Goal: Transaction & Acquisition: Book appointment/travel/reservation

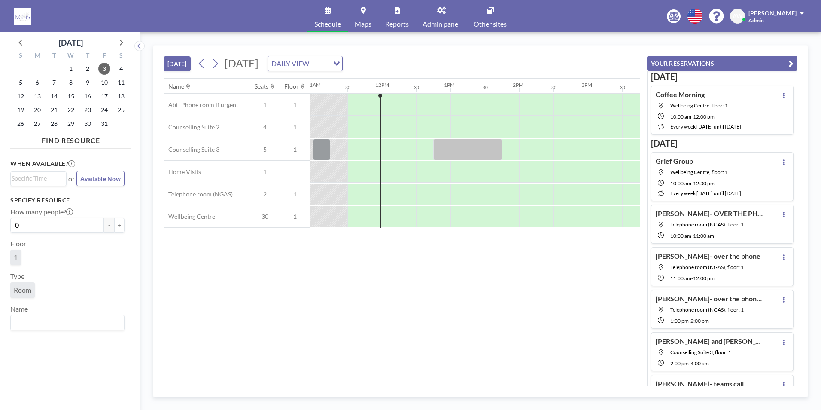
scroll to position [0, 756]
click at [41, 82] on span "6" at bounding box center [37, 82] width 12 height 12
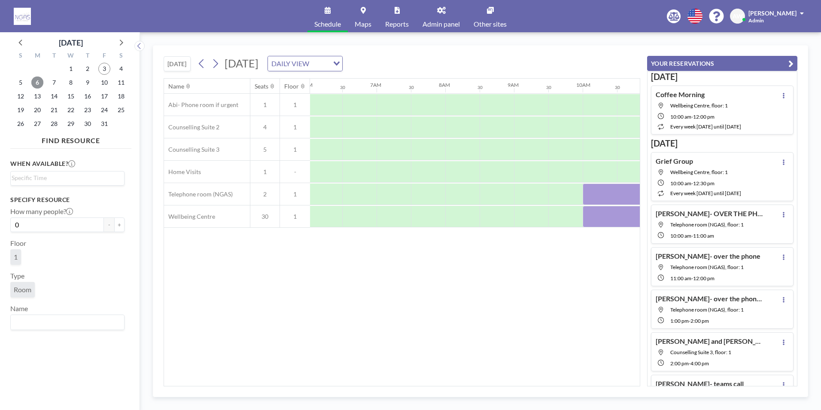
scroll to position [0, 515]
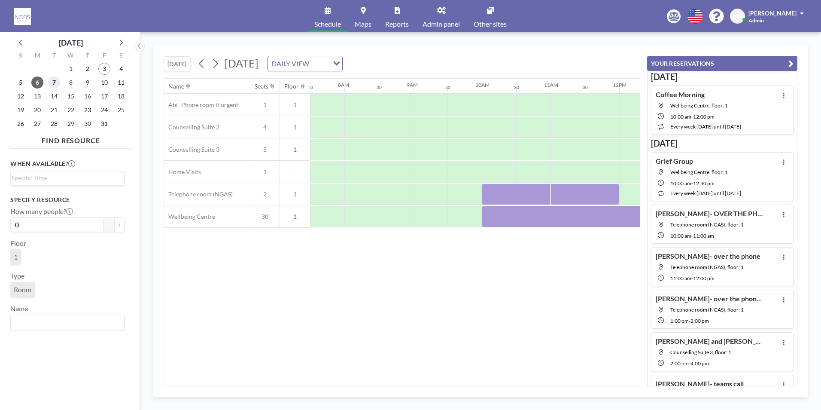
click at [54, 85] on span "7" at bounding box center [54, 82] width 12 height 12
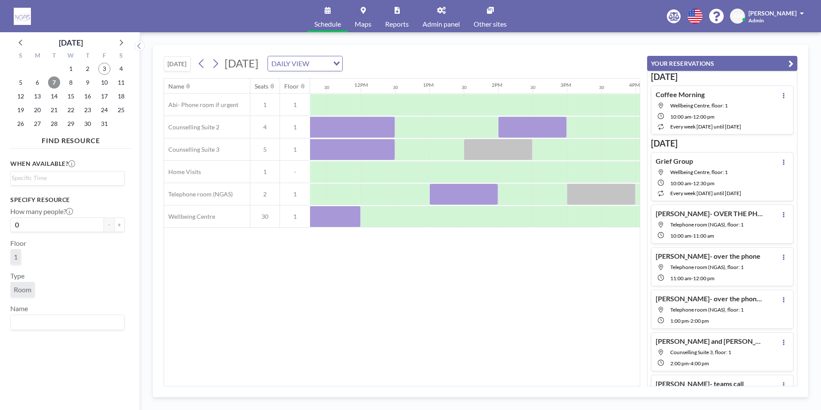
scroll to position [0, 856]
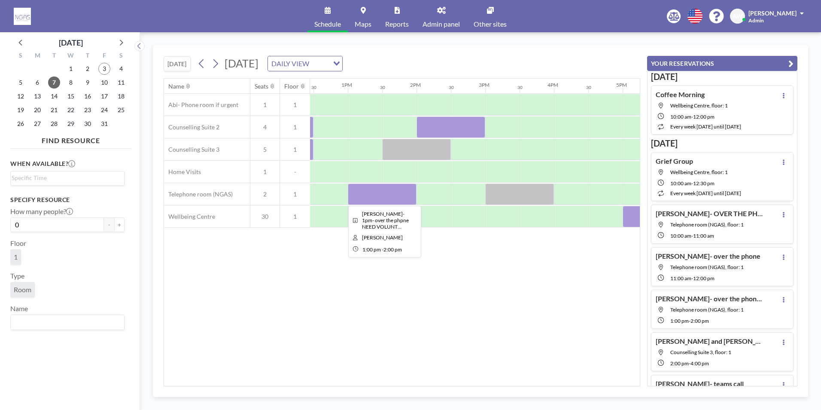
click at [373, 190] on div at bounding box center [382, 193] width 69 height 21
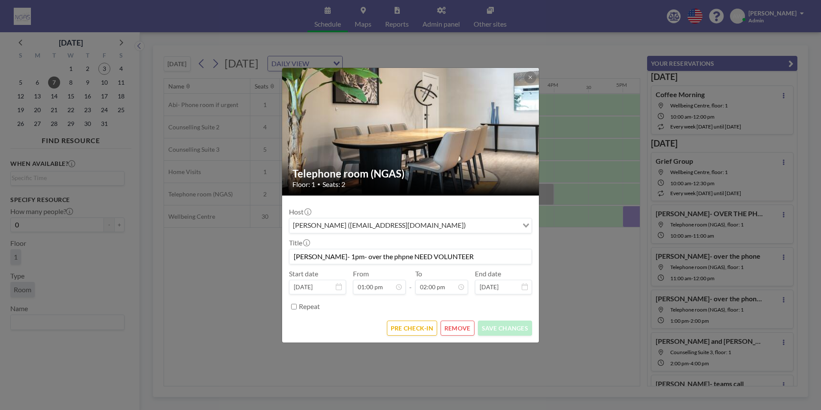
scroll to position [428, 0]
click at [423, 333] on button "PRE CHECK-IN" at bounding box center [412, 327] width 50 height 15
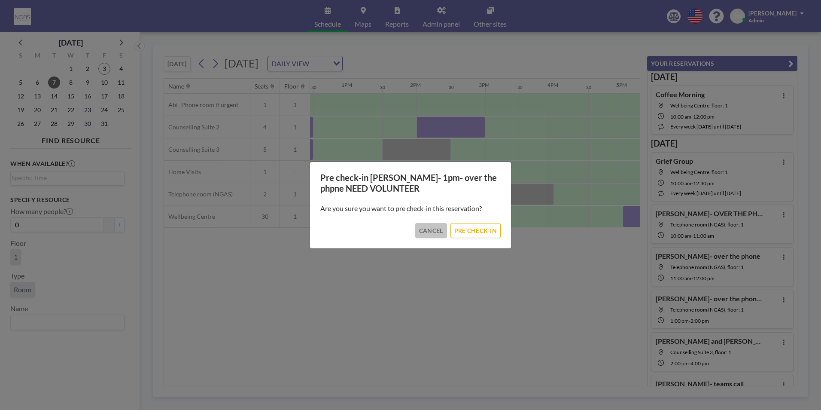
click at [442, 232] on button "CANCEL" at bounding box center [431, 230] width 32 height 15
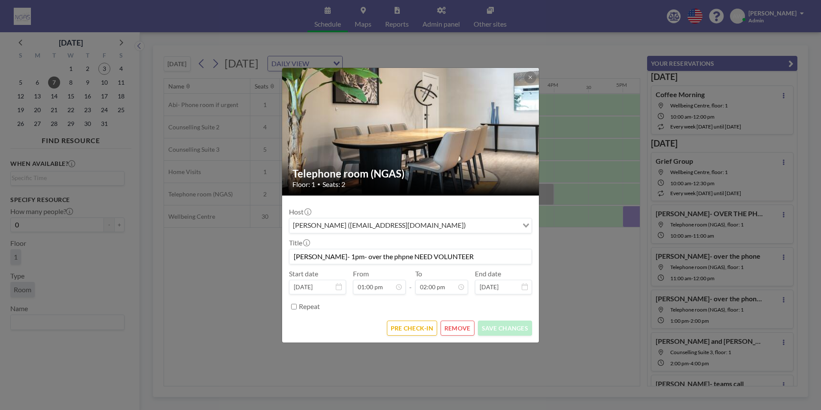
click at [461, 325] on button "REMOVE" at bounding box center [458, 327] width 34 height 15
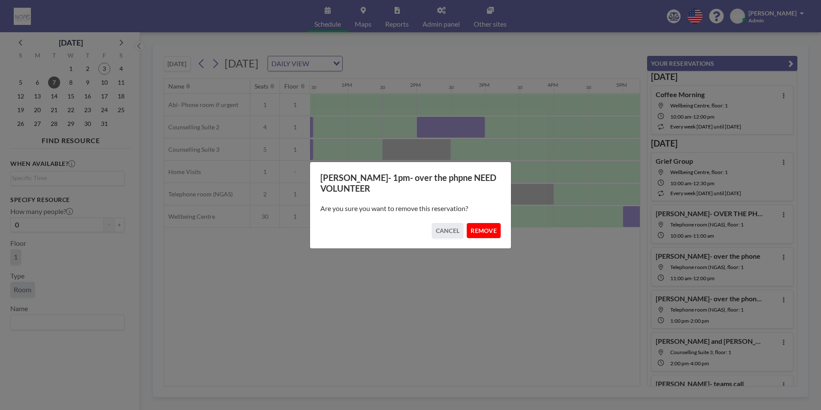
click at [478, 234] on button "REMOVE" at bounding box center [484, 230] width 34 height 15
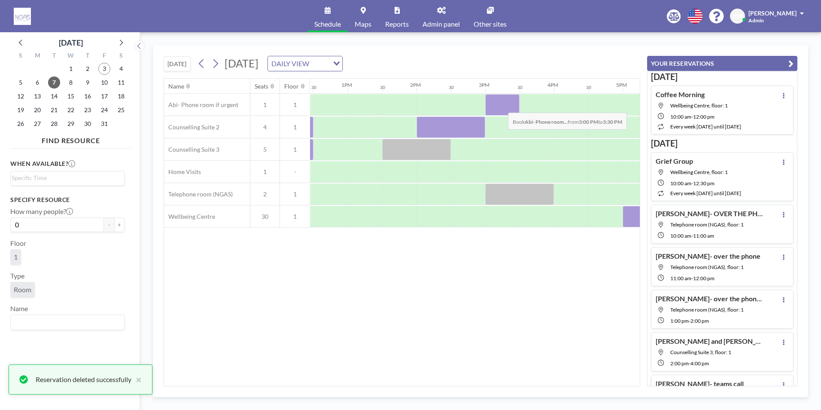
click at [501, 106] on div at bounding box center [502, 104] width 34 height 21
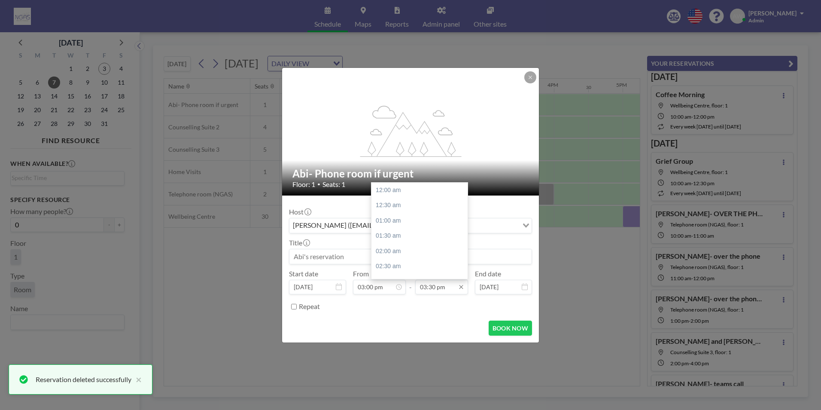
scroll to position [474, 0]
click at [391, 209] on div "04:00 pm" at bounding box center [421, 205] width 100 height 15
type input "04:00 pm"
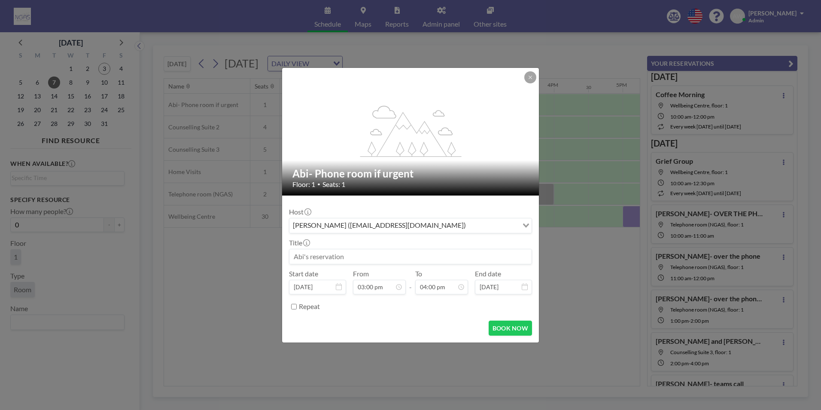
click at [351, 255] on input at bounding box center [410, 256] width 242 height 15
type input "G"
type input "[PERSON_NAME]- over the phone- [PERSON_NAME]"
click at [515, 329] on button "BOOK NOW" at bounding box center [510, 327] width 43 height 15
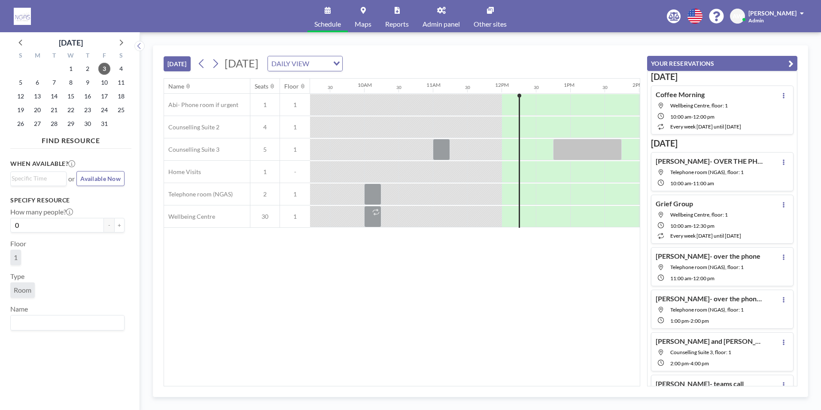
scroll to position [0, 790]
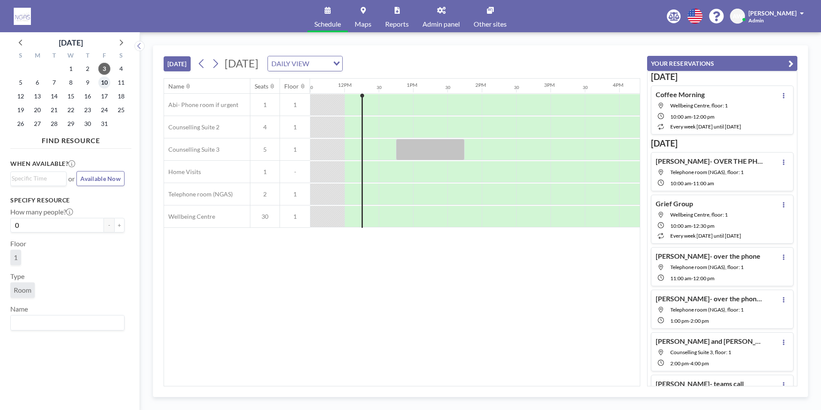
click at [105, 82] on span "10" at bounding box center [104, 82] width 12 height 12
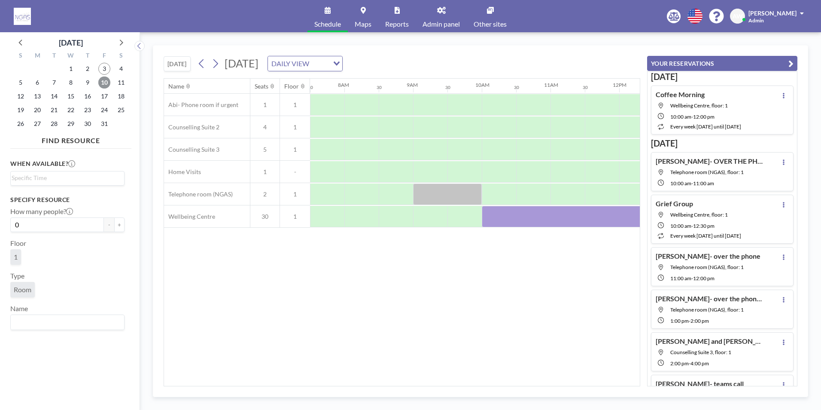
scroll to position [0, 606]
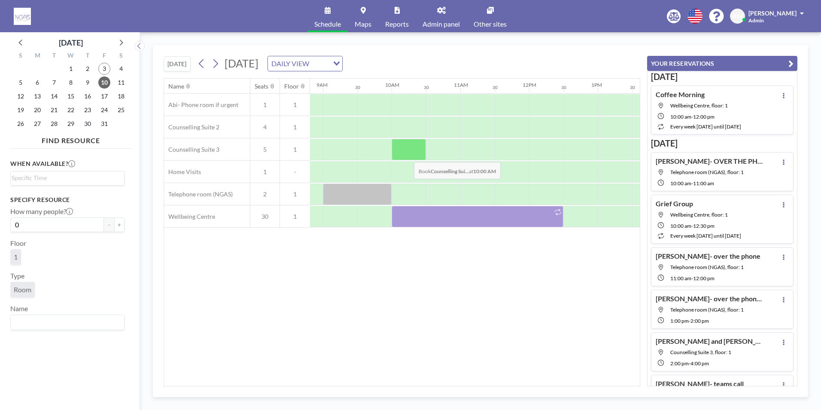
click at [407, 155] on div at bounding box center [409, 149] width 34 height 21
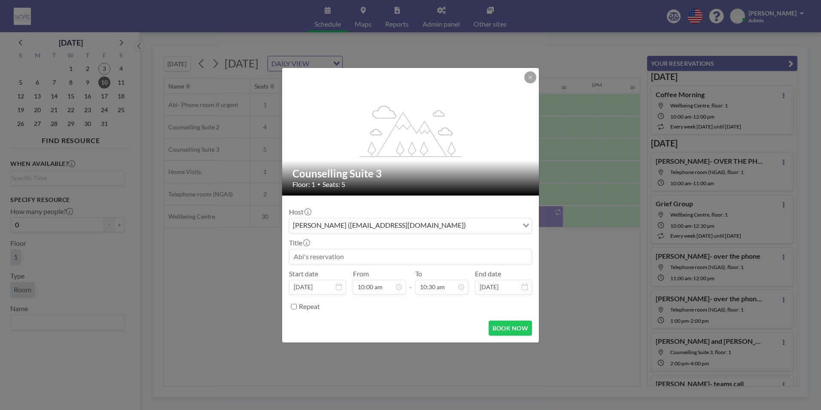
click at [401, 253] on input at bounding box center [410, 256] width 242 height 15
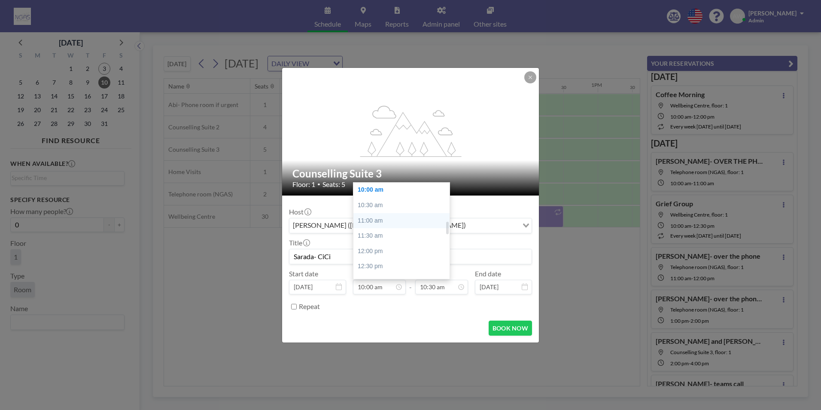
type input "Sarada- CiCi"
click at [387, 217] on div "11:00 am" at bounding box center [403, 220] width 100 height 15
type input "11:00 am"
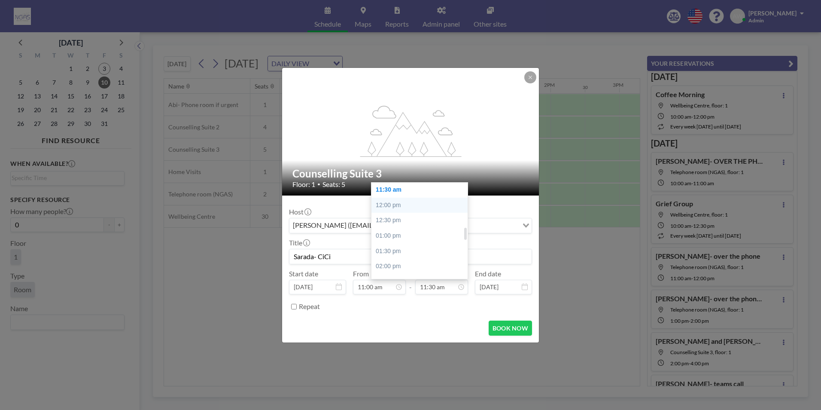
click at [430, 206] on div "12:00 pm" at bounding box center [421, 205] width 100 height 15
type input "12:00 pm"
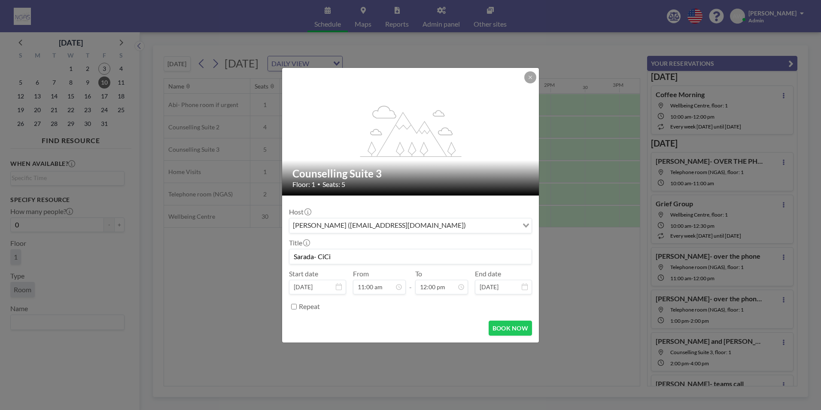
scroll to position [367, 0]
click at [388, 266] on div "Host Abi Wainwright (abi@nationalbereavement.com) Loading... Title Sarada- CiCi…" at bounding box center [410, 257] width 243 height 111
click at [386, 260] on input "Sarada- CiCi" at bounding box center [410, 256] width 242 height 15
type input "Sarada- CiCi- F2F"
click at [523, 326] on button "BOOK NOW" at bounding box center [510, 327] width 43 height 15
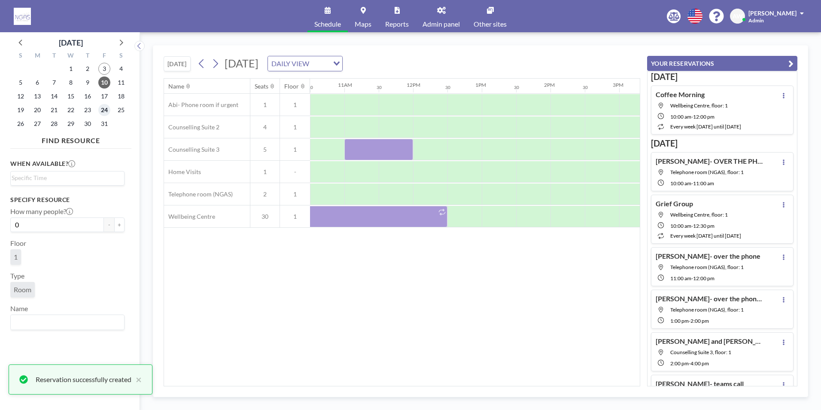
click at [103, 113] on span "24" at bounding box center [104, 110] width 12 height 12
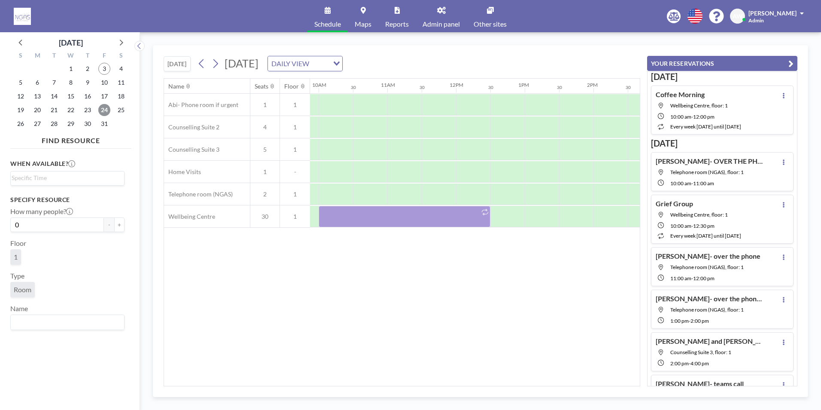
scroll to position [0, 647]
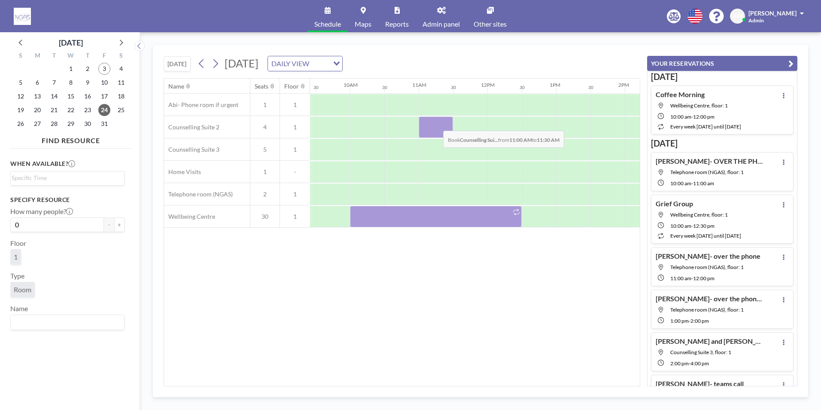
click at [436, 124] on div at bounding box center [436, 126] width 34 height 21
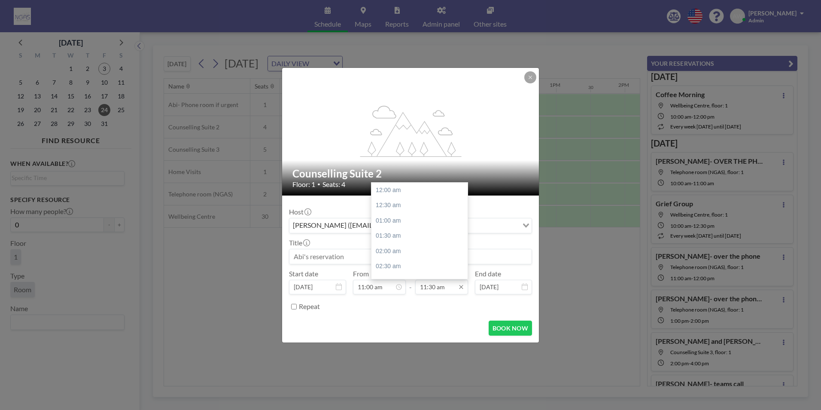
scroll to position [352, 0]
click at [416, 202] on div "12:00 pm" at bounding box center [421, 205] width 100 height 15
type input "12:00 pm"
click at [360, 257] on input at bounding box center [410, 256] width 242 height 15
type input "c"
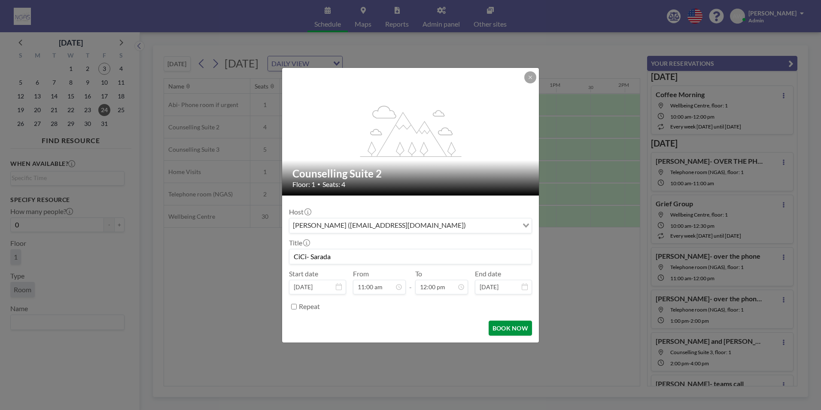
scroll to position [336, 0]
type input "CiCi- Sarada"
click at [513, 329] on button "BOOK NOW" at bounding box center [510, 327] width 43 height 15
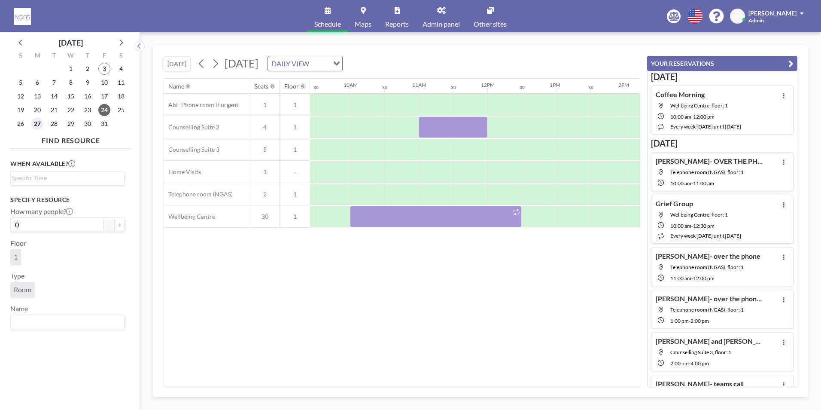
click at [37, 124] on span "27" at bounding box center [37, 124] width 12 height 12
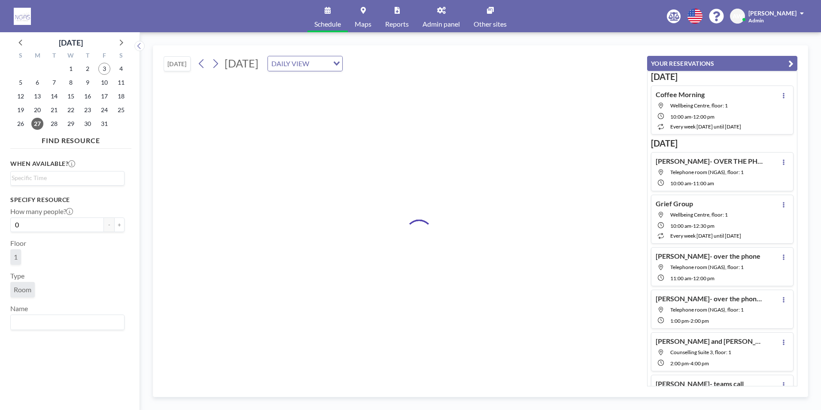
click at [98, 110] on div "24" at bounding box center [104, 110] width 17 height 14
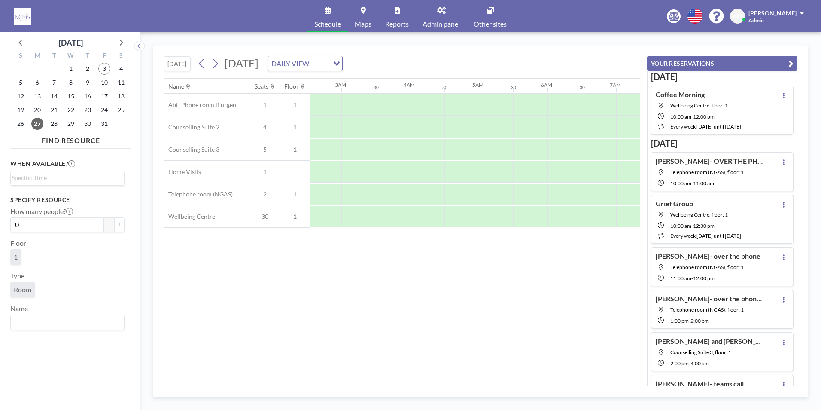
click at [111, 109] on div "24" at bounding box center [104, 110] width 17 height 14
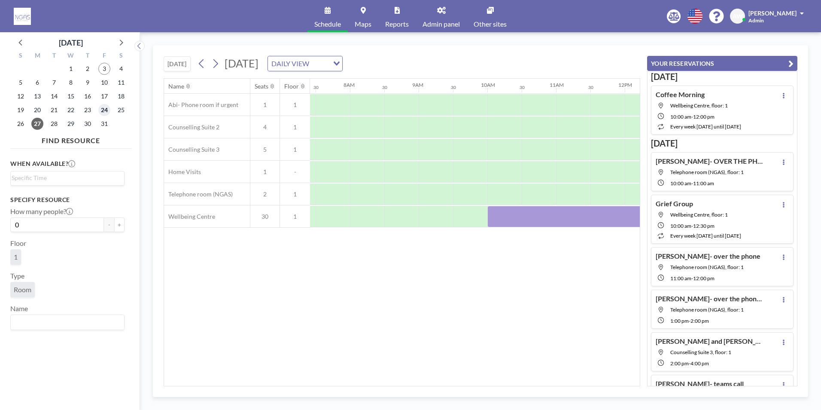
scroll to position [0, 515]
click at [108, 110] on span "24" at bounding box center [104, 110] width 12 height 12
click at [103, 78] on span "10" at bounding box center [104, 82] width 12 height 12
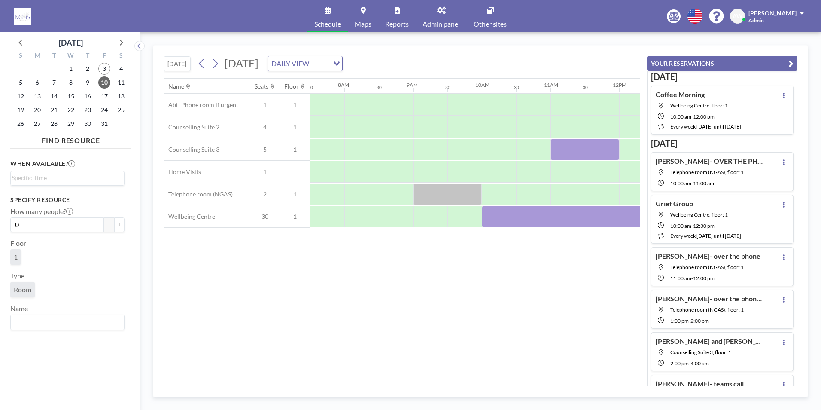
click at [283, 310] on div "Name Seats Floor 12AM 30 1AM 30 2AM 30 3AM 30 4AM 30 5AM 30 6AM 30 7AM 30 8AM 3…" at bounding box center [402, 232] width 476 height 307
click at [100, 67] on span "3" at bounding box center [104, 69] width 12 height 12
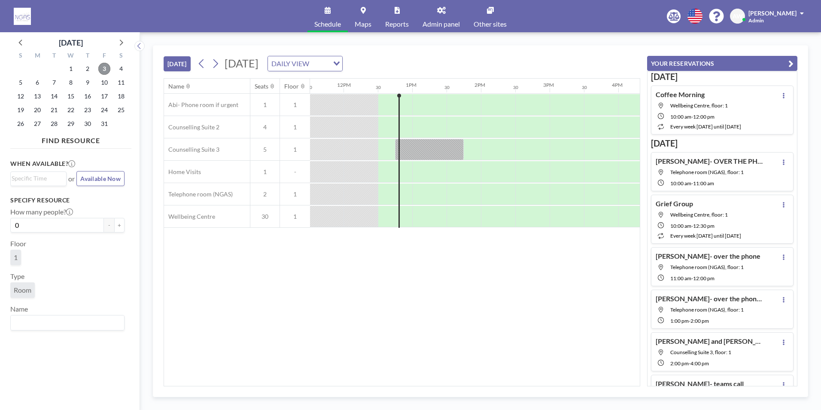
scroll to position [0, 825]
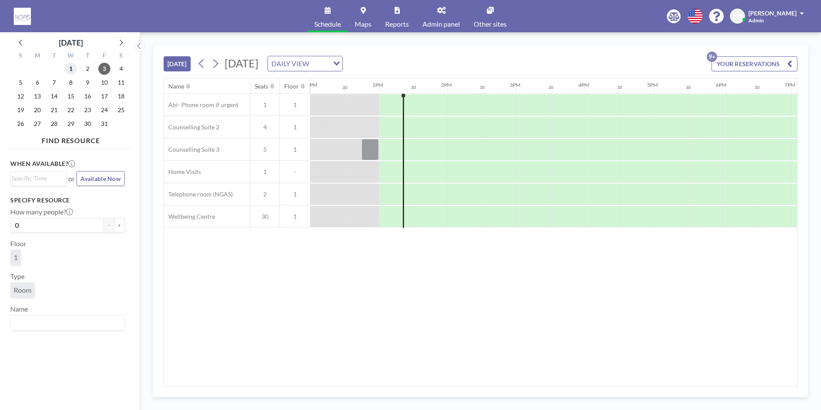
click at [73, 73] on span "1" at bounding box center [71, 69] width 12 height 12
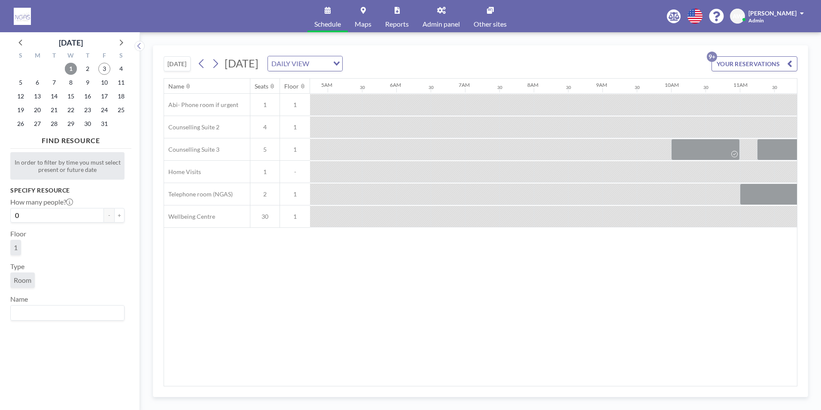
scroll to position [0, 515]
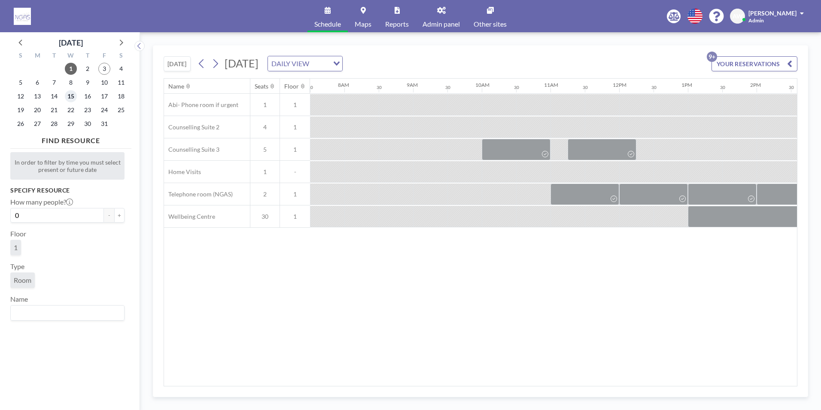
click at [72, 102] on span "15" at bounding box center [71, 96] width 12 height 12
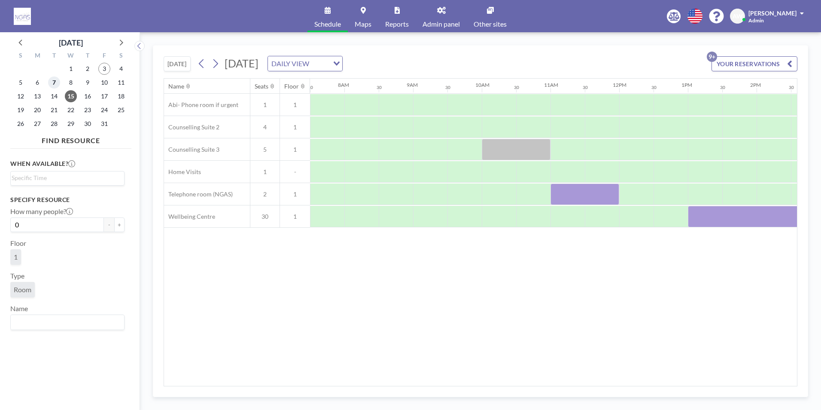
click at [54, 82] on span "7" at bounding box center [54, 82] width 12 height 12
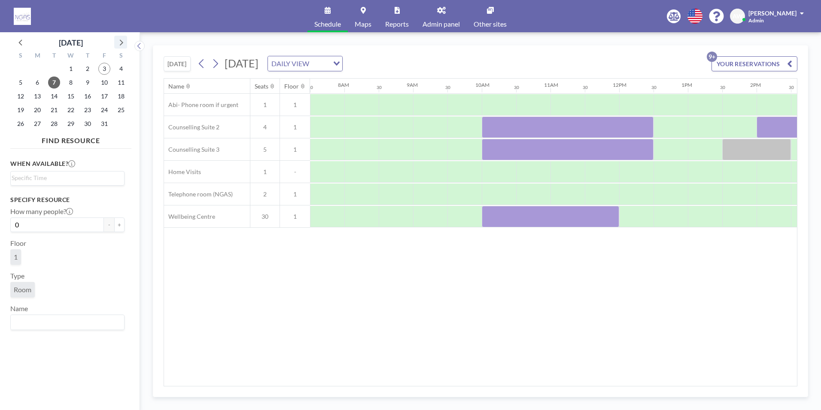
click at [119, 45] on icon at bounding box center [120, 42] width 11 height 11
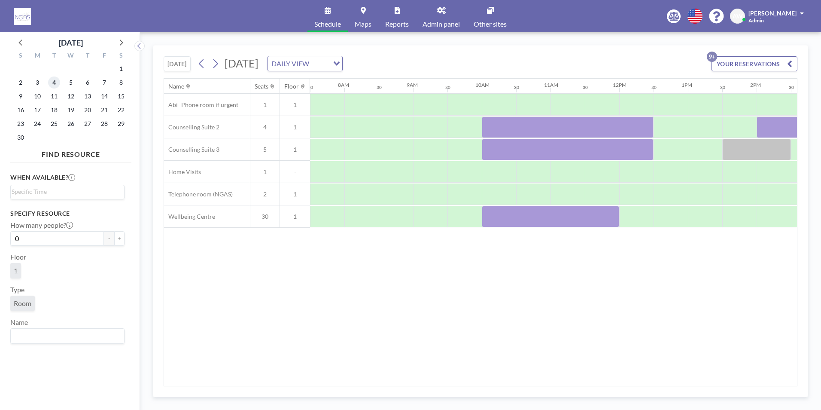
click at [51, 85] on span "4" at bounding box center [54, 82] width 12 height 12
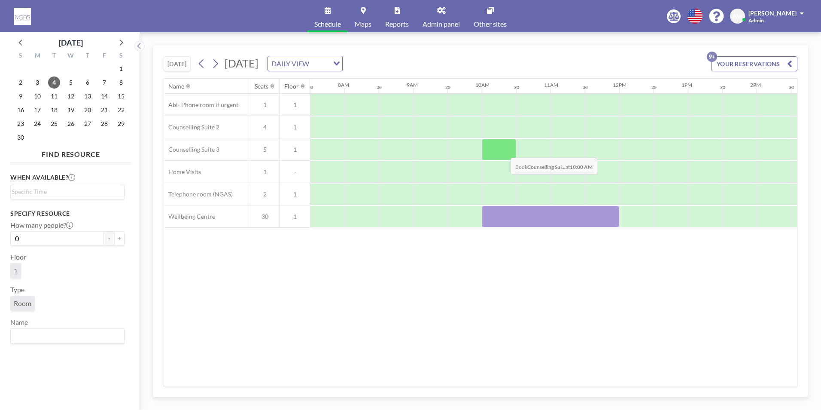
click at [504, 151] on div at bounding box center [499, 149] width 34 height 21
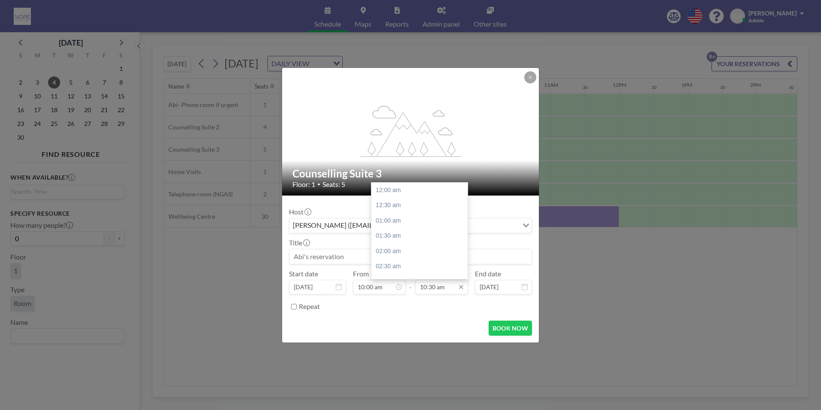
scroll to position [321, 0]
click at [394, 234] on div "12:00 pm" at bounding box center [421, 235] width 100 height 15
type input "12:00 pm"
click at [376, 253] on input at bounding box center [410, 256] width 242 height 15
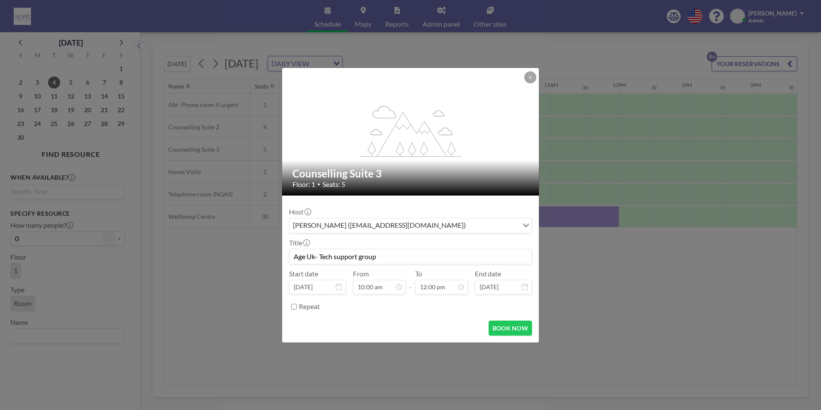
scroll to position [367, 0]
type input "Age Uk- Tech support group"
click at [509, 334] on button "BOOK NOW" at bounding box center [510, 327] width 43 height 15
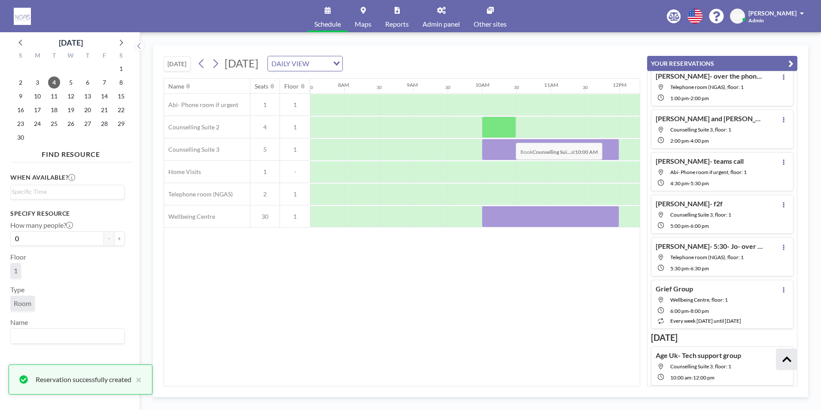
scroll to position [225, 0]
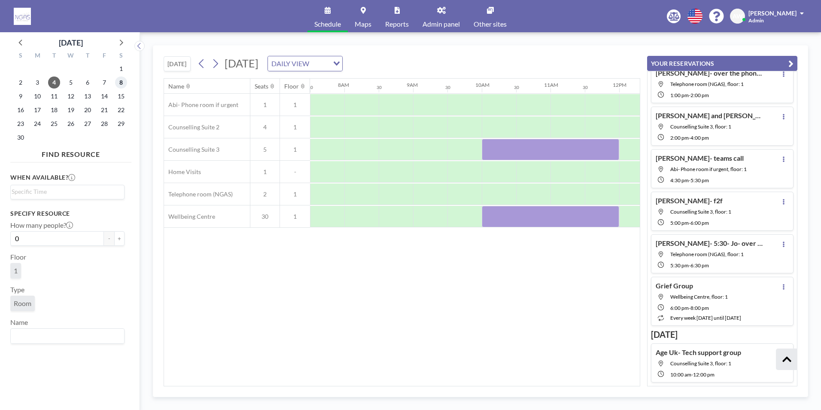
click at [119, 85] on span "8" at bounding box center [121, 82] width 12 height 12
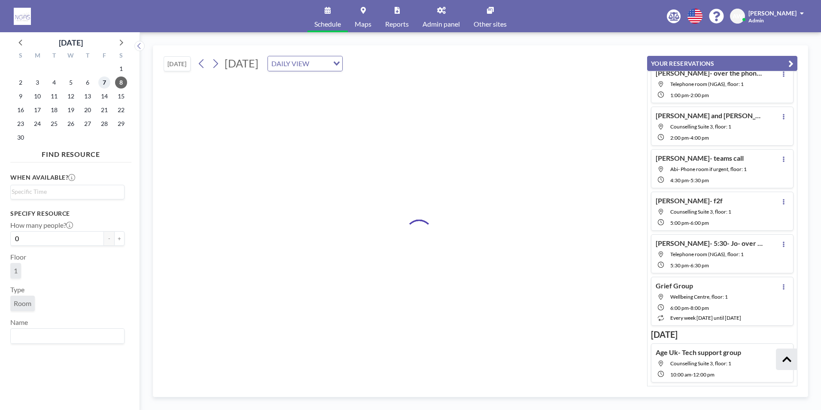
click at [103, 85] on span "7" at bounding box center [104, 82] width 12 height 12
click at [121, 82] on span "8" at bounding box center [121, 82] width 12 height 12
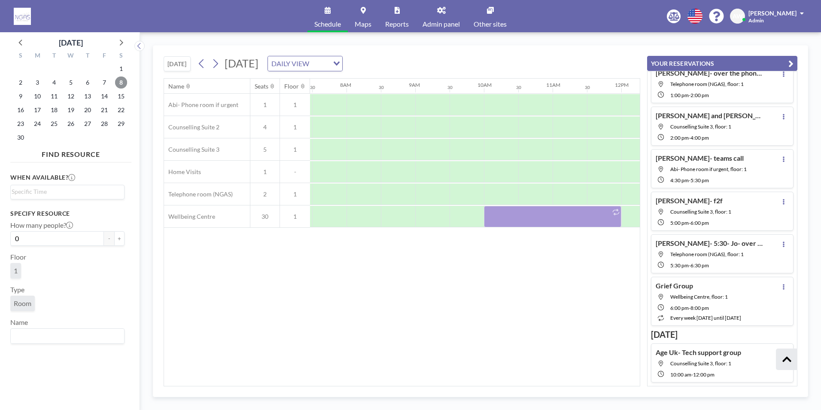
scroll to position [0, 515]
click at [51, 85] on span "4" at bounding box center [54, 82] width 12 height 12
